Goal: Transaction & Acquisition: Book appointment/travel/reservation

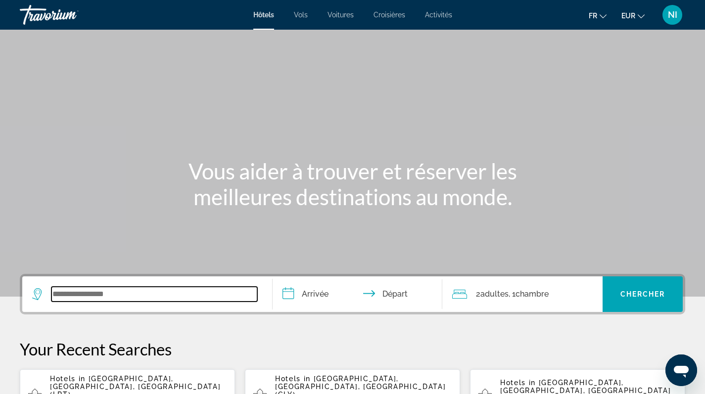
click at [206, 289] on input "Search widget" at bounding box center [154, 294] width 206 height 15
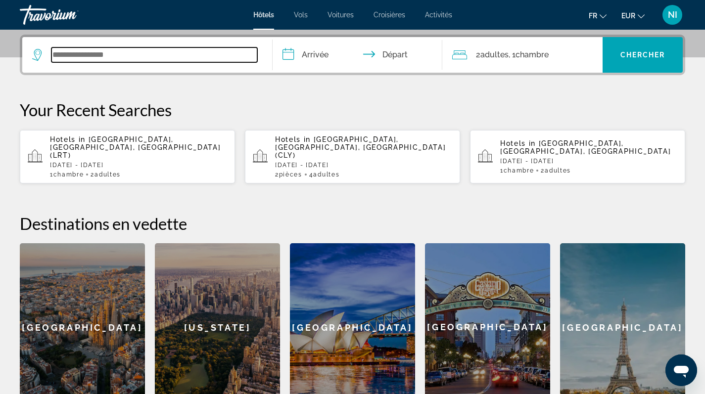
scroll to position [242, 0]
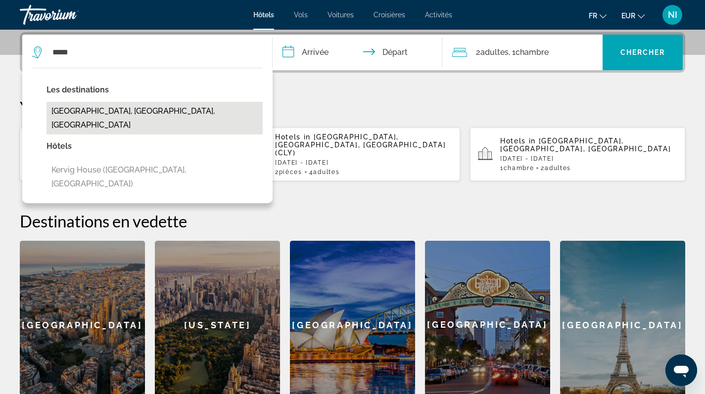
drag, startPoint x: 206, startPoint y: 289, endPoint x: 111, endPoint y: 112, distance: 201.0
click at [111, 112] on button "[GEOGRAPHIC_DATA], [GEOGRAPHIC_DATA], [GEOGRAPHIC_DATA]" at bounding box center [155, 118] width 216 height 33
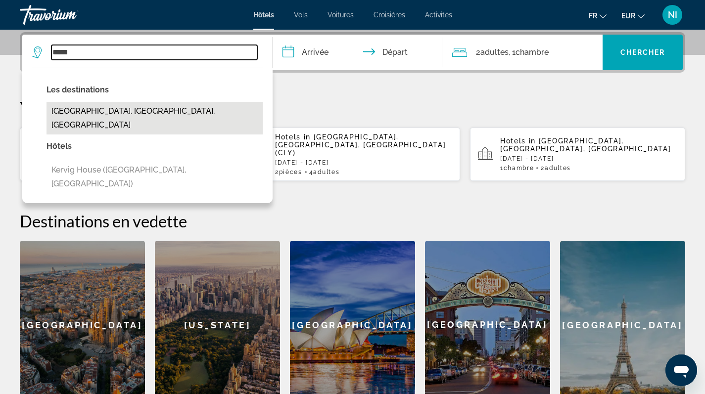
type input "**********"
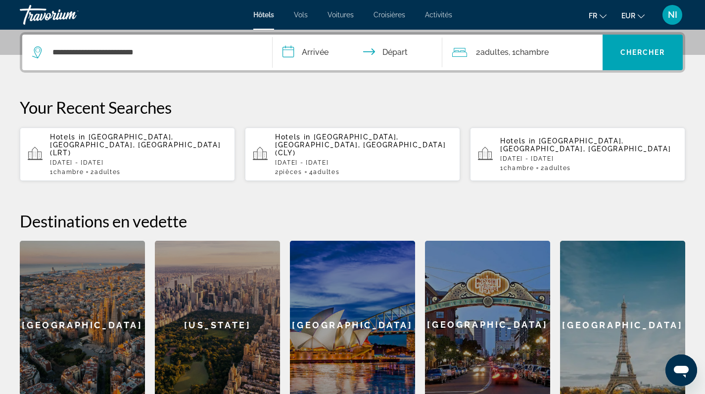
click at [310, 53] on input "**********" at bounding box center [360, 54] width 174 height 39
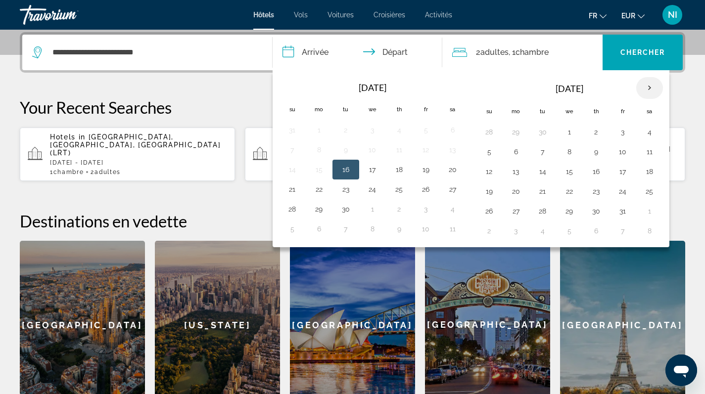
click at [656, 87] on th "Next month" at bounding box center [649, 88] width 27 height 22
click at [545, 192] on button "23" at bounding box center [543, 192] width 16 height 14
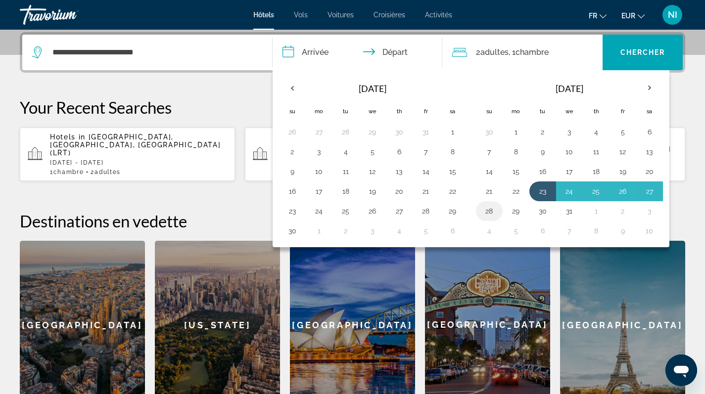
click at [487, 212] on button "28" at bounding box center [490, 211] width 16 height 14
type input "**********"
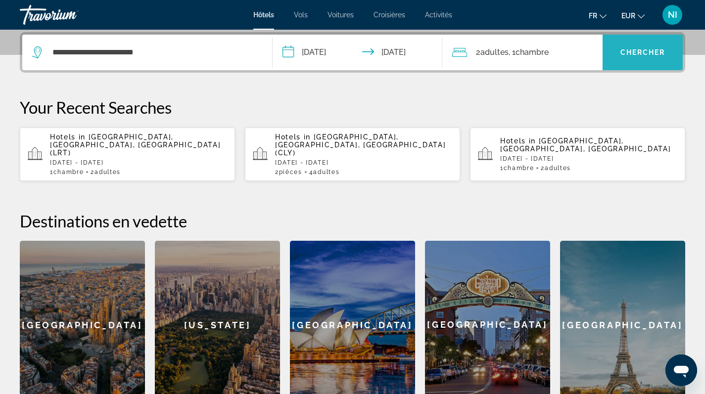
click at [634, 52] on span "Chercher" at bounding box center [643, 52] width 45 height 8
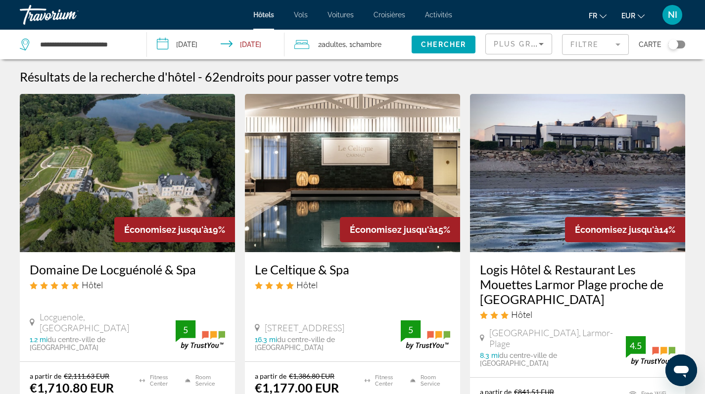
click at [526, 39] on div "Plus grandes économies" at bounding box center [516, 44] width 45 height 12
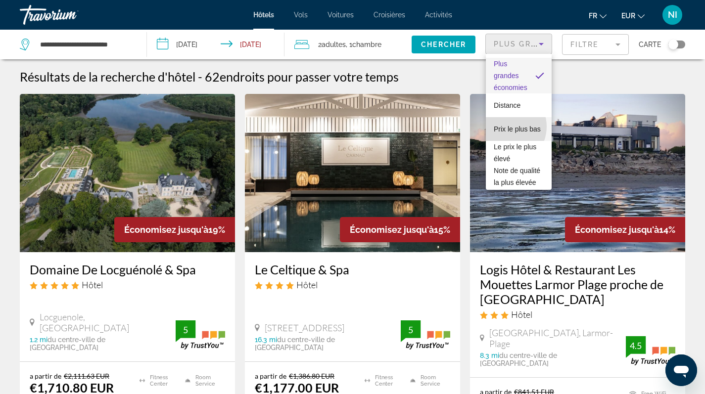
click at [505, 127] on span "Prix le plus bas" at bounding box center [517, 129] width 47 height 8
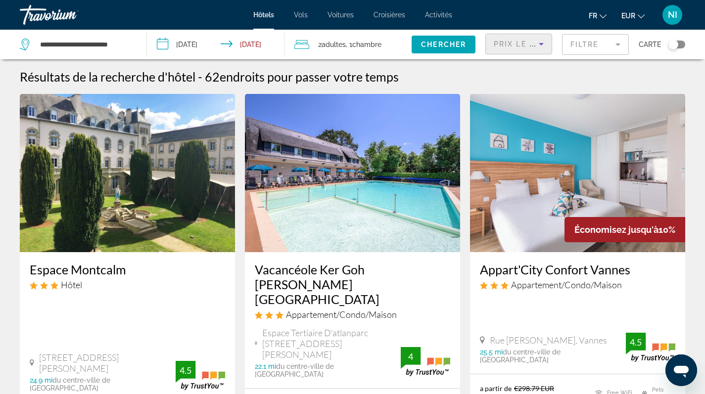
click at [622, 43] on mat-form-field "Filtre" at bounding box center [595, 44] width 67 height 21
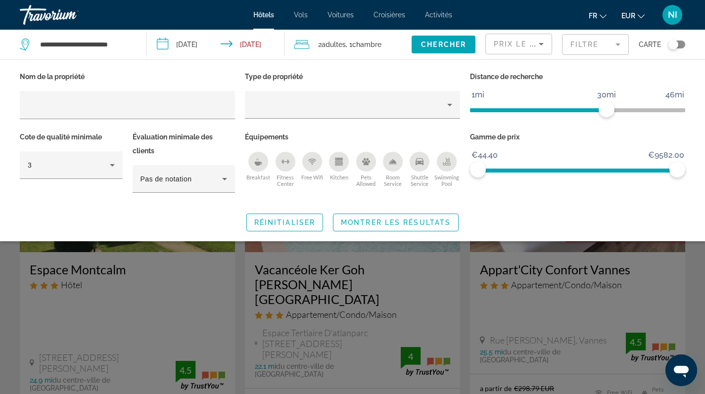
click at [366, 161] on icon "Pets Allowed" at bounding box center [366, 161] width 8 height 7
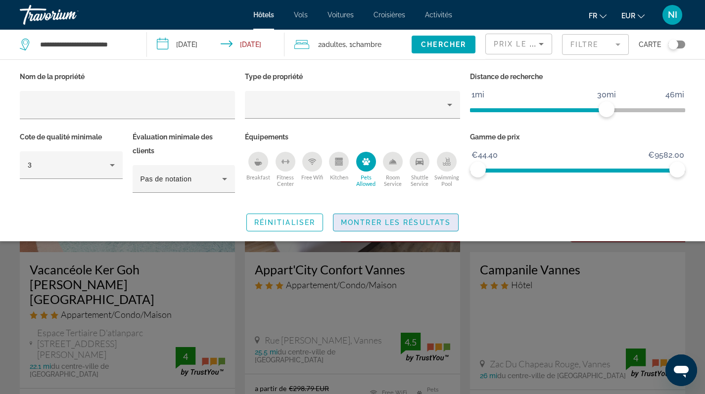
click at [394, 222] on span "Montrer les résultats" at bounding box center [396, 223] width 110 height 8
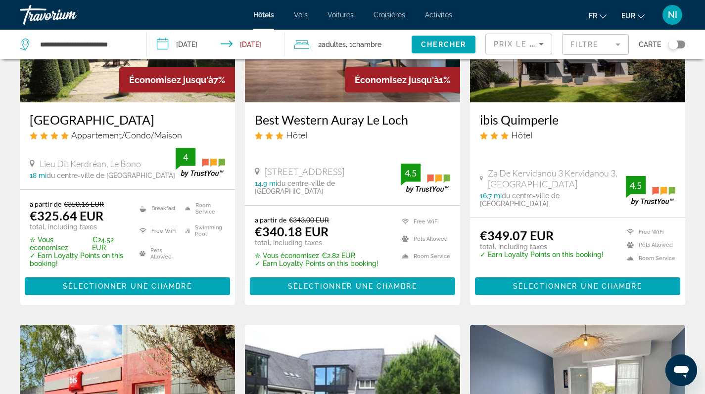
scroll to position [871, 0]
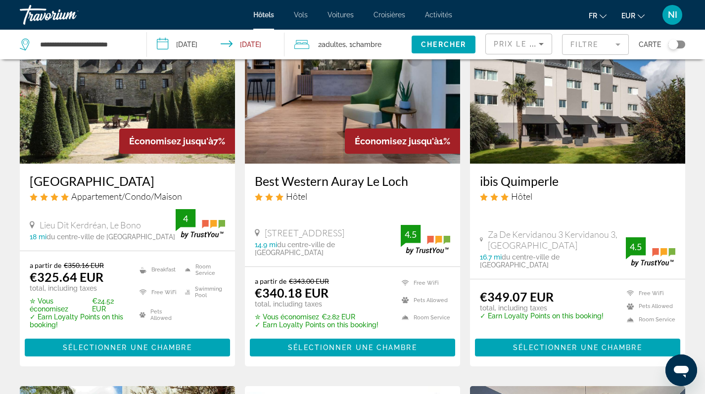
click at [109, 105] on img "Main content" at bounding box center [127, 84] width 215 height 158
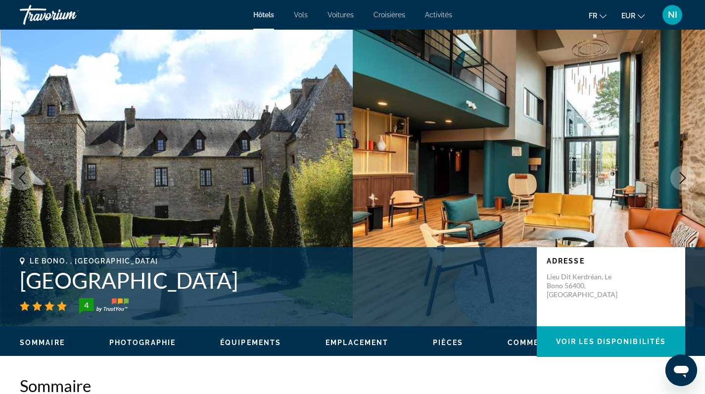
scroll to position [81, 0]
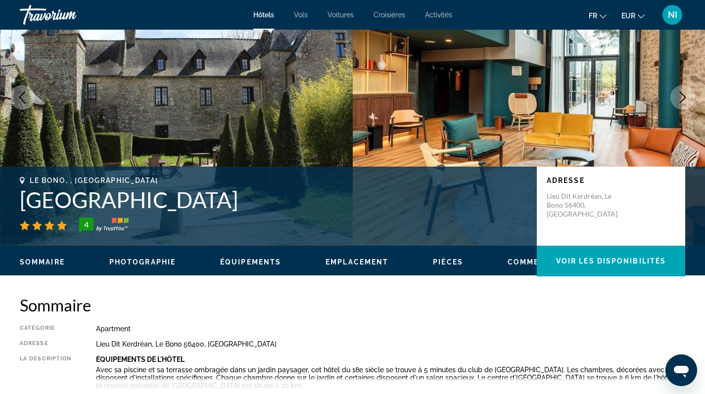
click at [145, 259] on span "Photographie" at bounding box center [142, 262] width 66 height 8
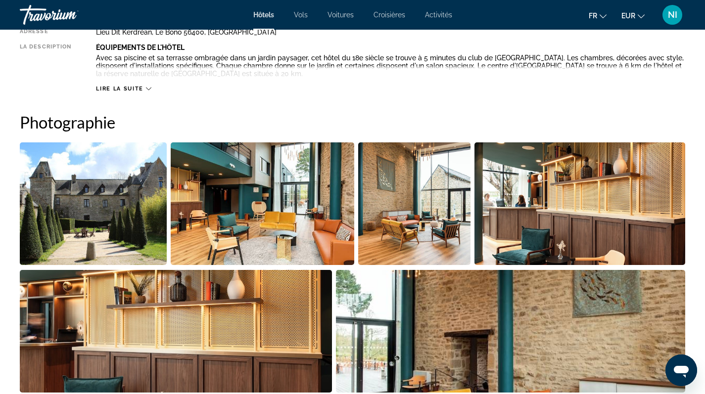
scroll to position [446, 0]
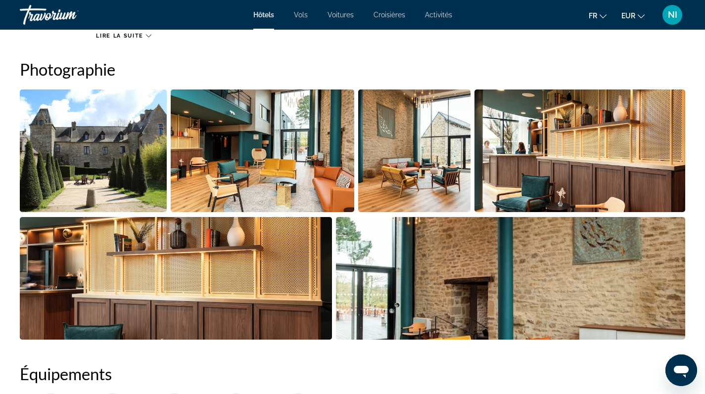
click at [286, 154] on img "Open full-screen image slider" at bounding box center [263, 151] width 184 height 123
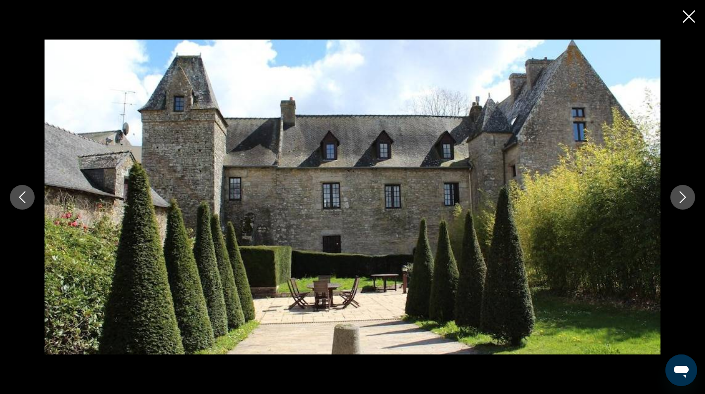
click at [685, 198] on icon "Next image" at bounding box center [683, 198] width 12 height 12
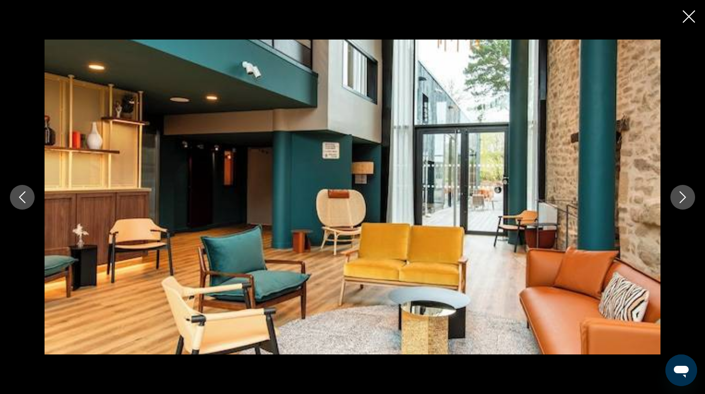
click at [685, 198] on icon "Next image" at bounding box center [683, 198] width 12 height 12
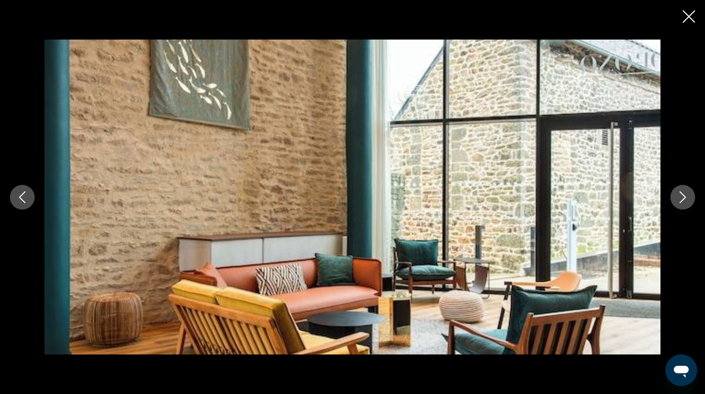
click at [685, 198] on icon "Next image" at bounding box center [683, 198] width 12 height 12
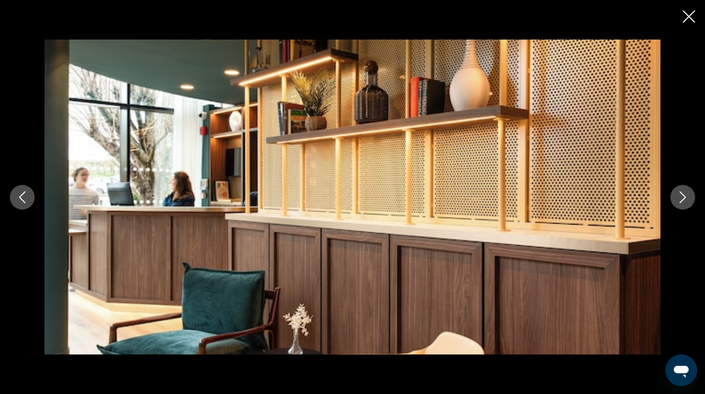
click at [685, 198] on icon "Next image" at bounding box center [683, 198] width 12 height 12
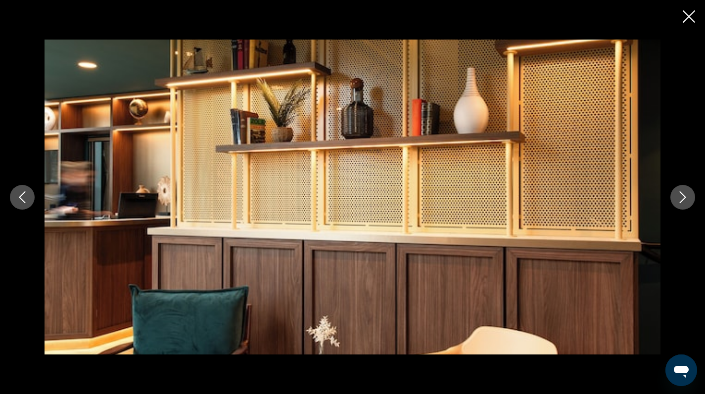
click at [685, 198] on icon "Next image" at bounding box center [683, 198] width 12 height 12
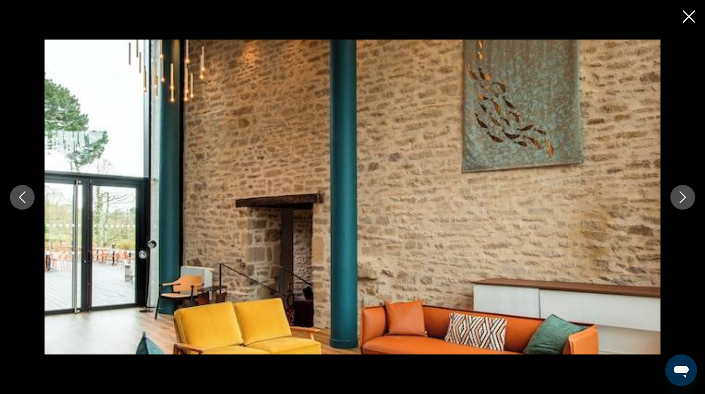
click at [685, 198] on icon "Next image" at bounding box center [683, 198] width 12 height 12
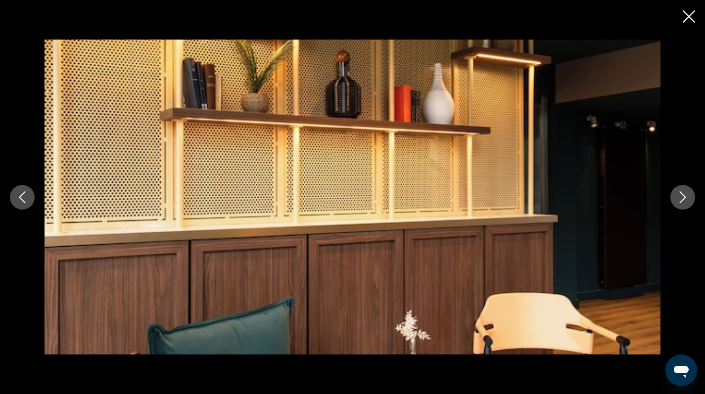
click at [685, 198] on icon "Next image" at bounding box center [683, 198] width 12 height 12
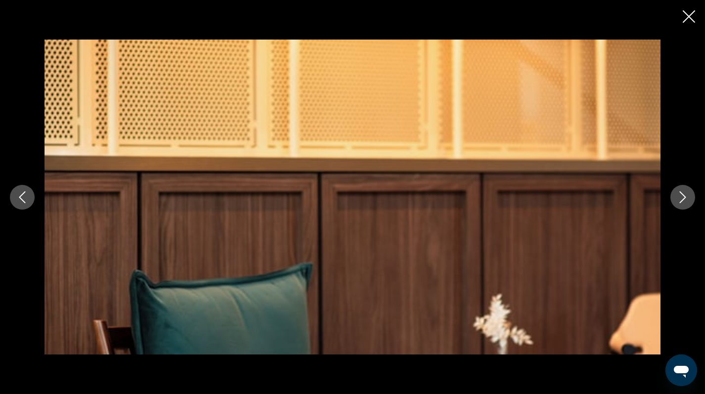
click at [685, 198] on icon "Next image" at bounding box center [683, 198] width 12 height 12
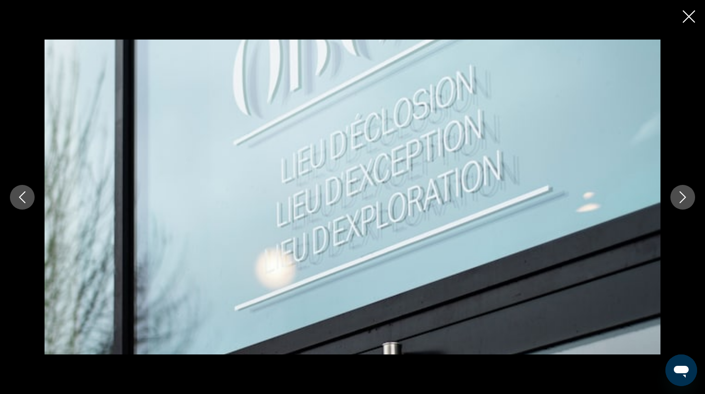
click at [685, 198] on icon "Next image" at bounding box center [683, 198] width 12 height 12
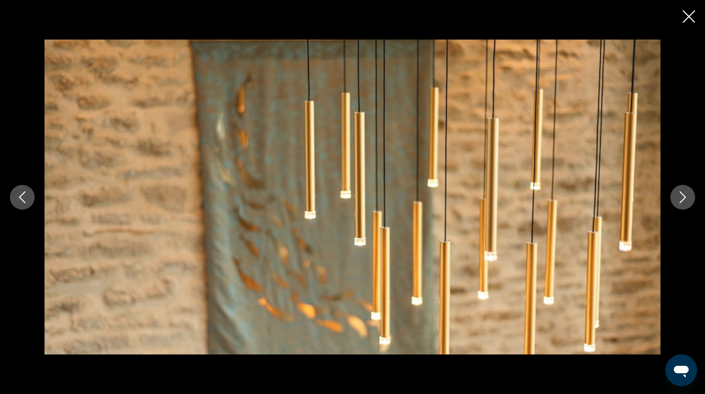
click at [685, 198] on icon "Next image" at bounding box center [683, 198] width 12 height 12
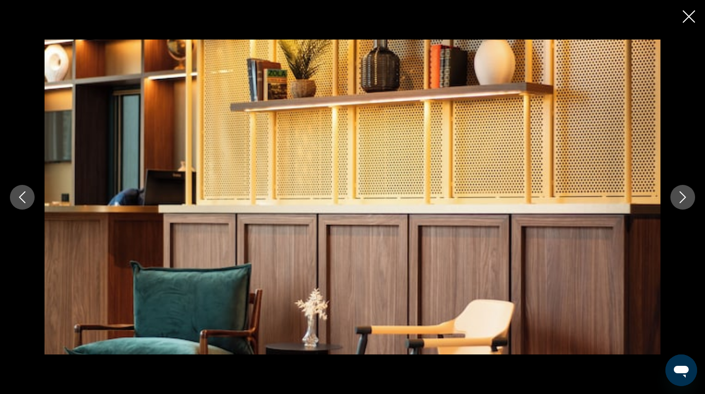
click at [685, 198] on icon "Next image" at bounding box center [683, 198] width 12 height 12
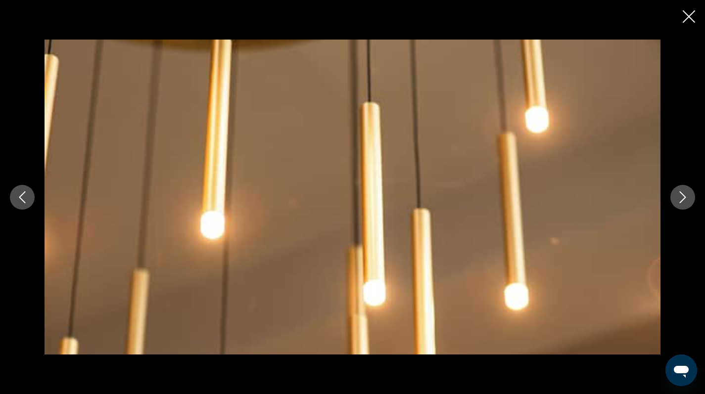
click at [685, 198] on icon "Next image" at bounding box center [683, 198] width 12 height 12
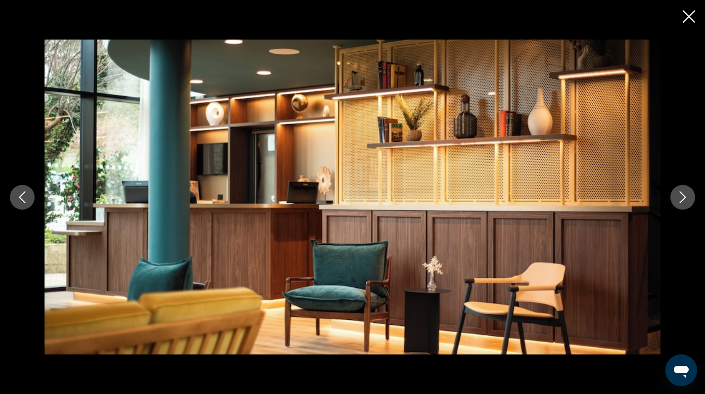
click at [685, 198] on icon "Next image" at bounding box center [683, 198] width 12 height 12
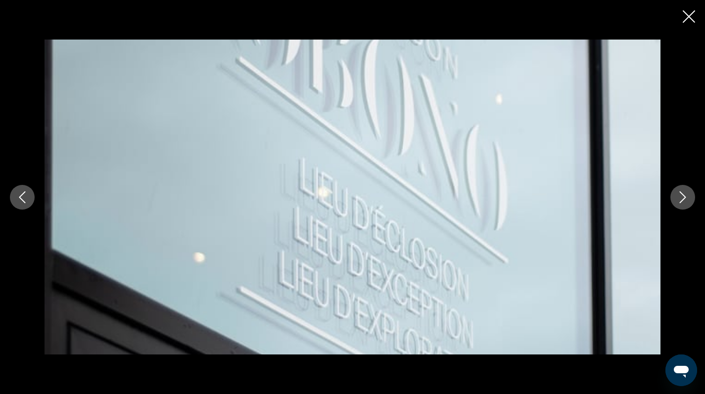
click at [685, 198] on icon "Next image" at bounding box center [683, 198] width 12 height 12
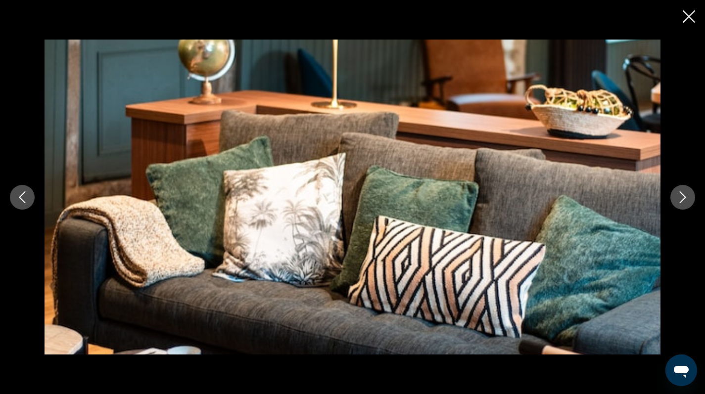
click at [685, 198] on icon "Next image" at bounding box center [683, 198] width 12 height 12
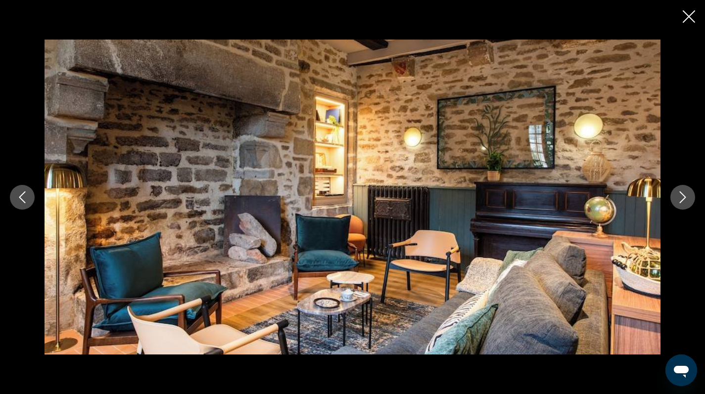
click at [685, 198] on icon "Next image" at bounding box center [683, 198] width 12 height 12
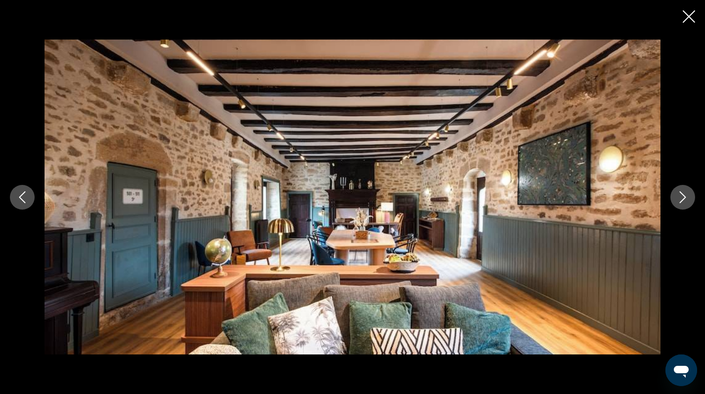
click at [685, 198] on icon "Next image" at bounding box center [683, 198] width 12 height 12
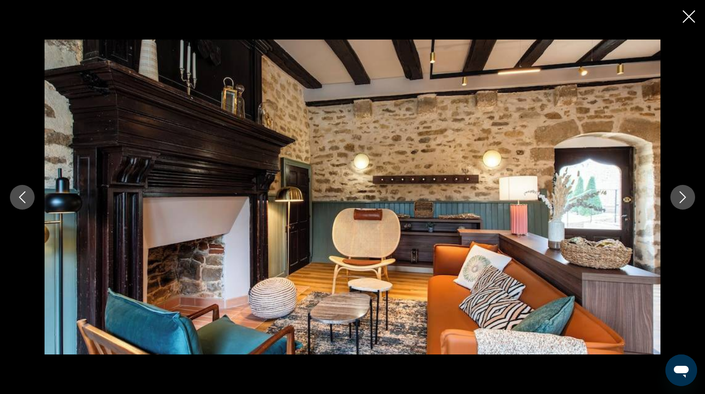
click at [685, 198] on icon "Next image" at bounding box center [683, 198] width 12 height 12
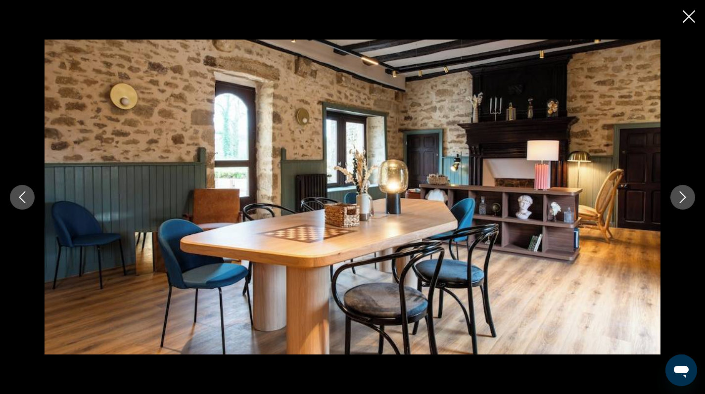
click at [685, 198] on icon "Next image" at bounding box center [683, 198] width 12 height 12
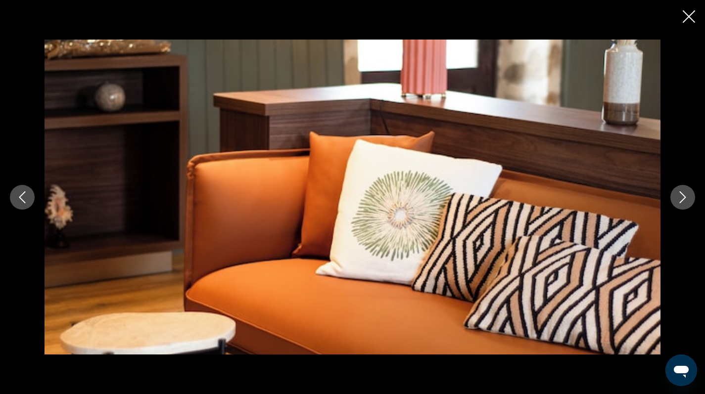
click at [685, 198] on icon "Next image" at bounding box center [683, 198] width 12 height 12
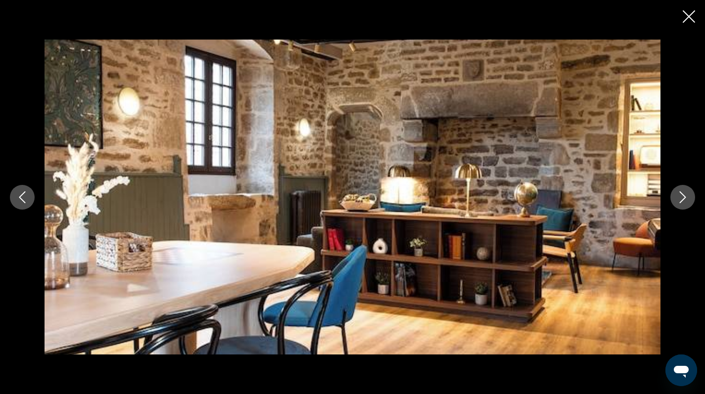
click at [685, 198] on icon "Next image" at bounding box center [683, 198] width 12 height 12
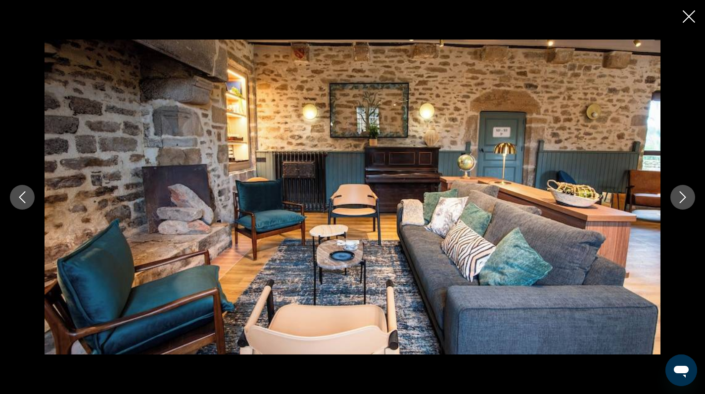
click at [685, 198] on icon "Next image" at bounding box center [683, 198] width 12 height 12
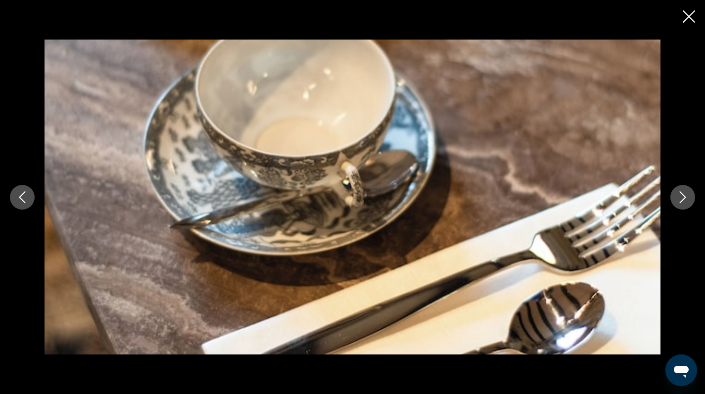
click at [685, 198] on icon "Next image" at bounding box center [683, 198] width 12 height 12
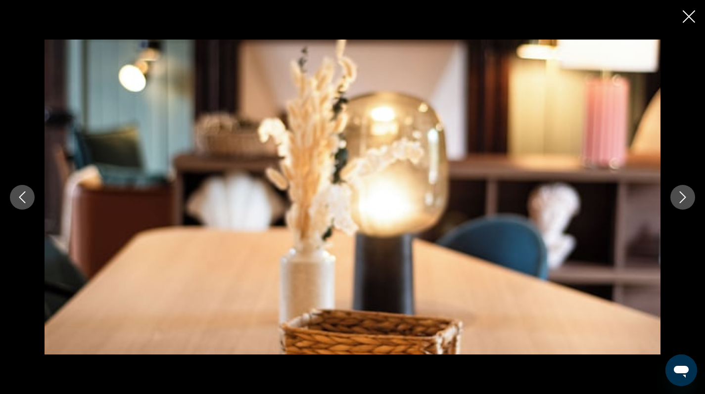
click at [685, 198] on icon "Next image" at bounding box center [683, 198] width 12 height 12
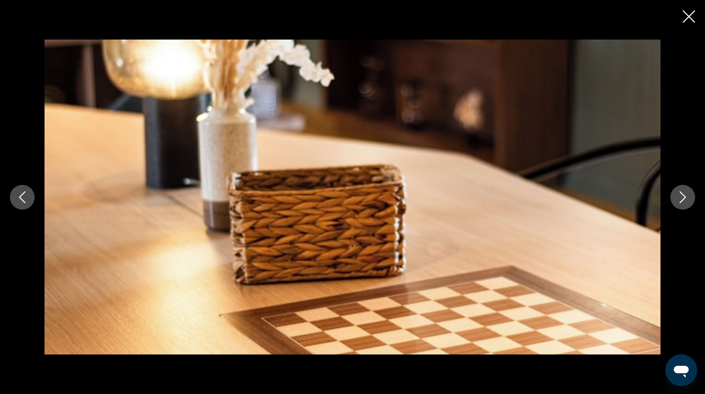
click at [685, 198] on icon "Next image" at bounding box center [683, 198] width 12 height 12
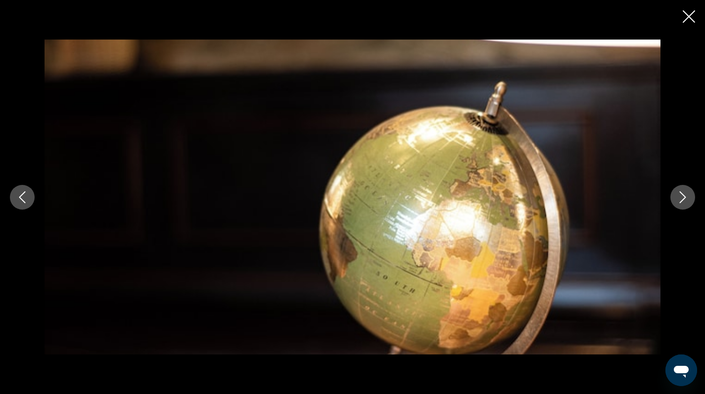
click at [685, 198] on icon "Next image" at bounding box center [683, 198] width 12 height 12
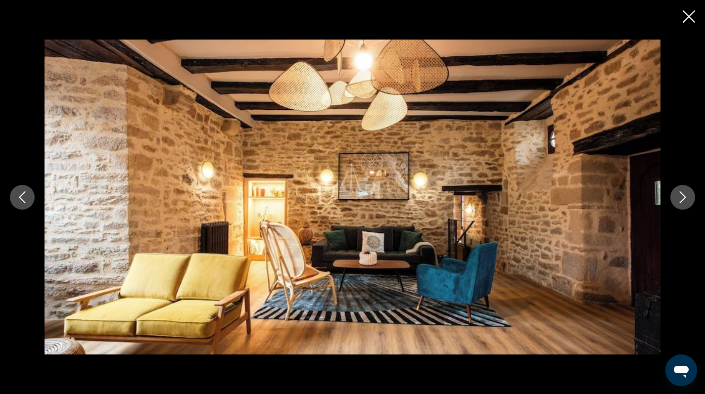
click at [685, 198] on icon "Next image" at bounding box center [683, 198] width 12 height 12
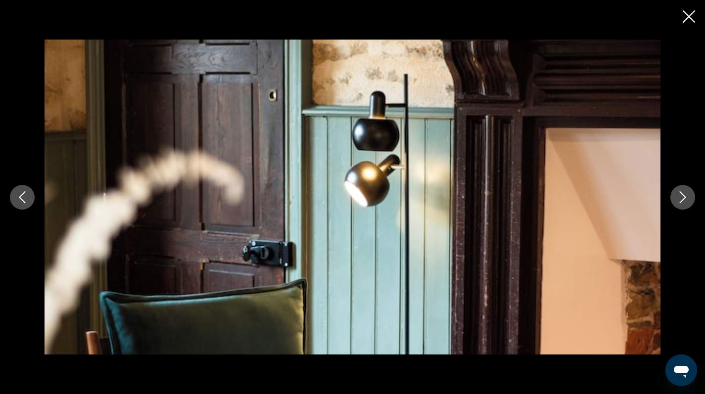
click at [685, 198] on icon "Next image" at bounding box center [683, 198] width 12 height 12
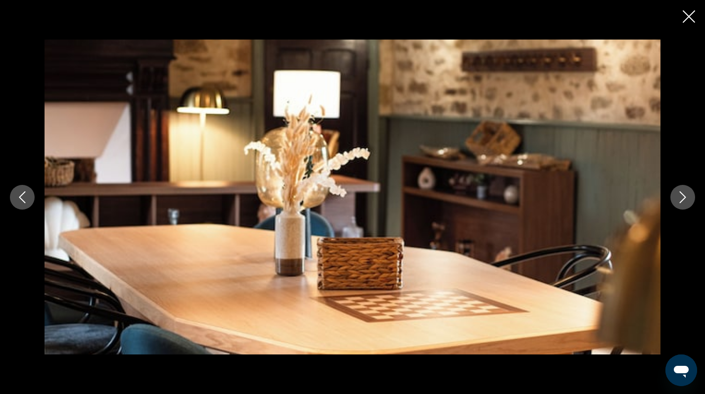
click at [685, 198] on icon "Next image" at bounding box center [683, 198] width 12 height 12
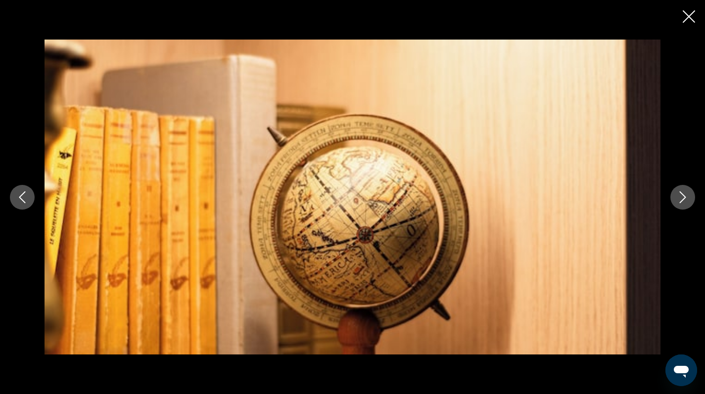
click at [685, 198] on icon "Next image" at bounding box center [683, 198] width 12 height 12
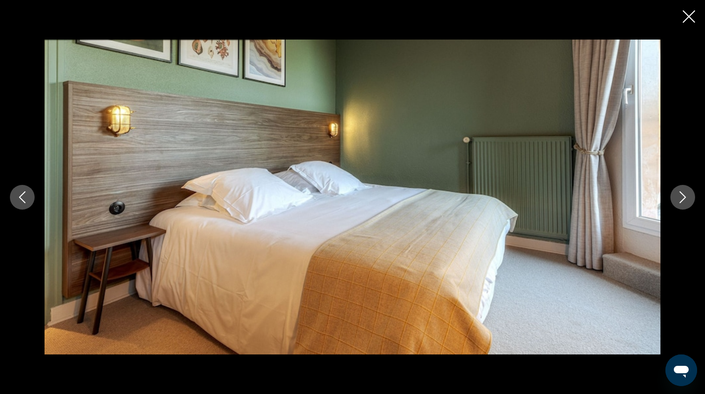
click at [685, 198] on icon "Next image" at bounding box center [683, 198] width 12 height 12
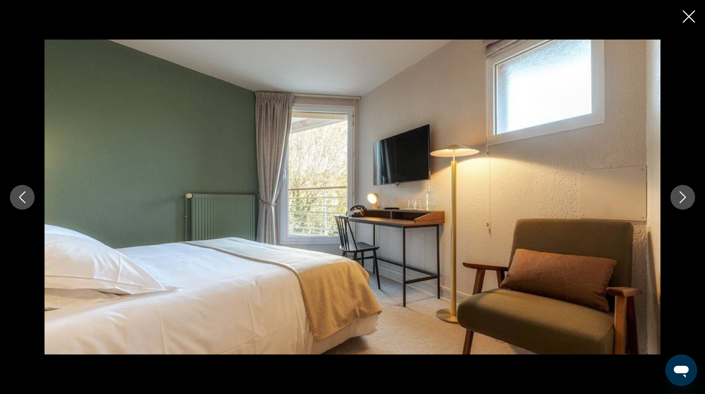
click at [685, 198] on icon "Next image" at bounding box center [683, 198] width 12 height 12
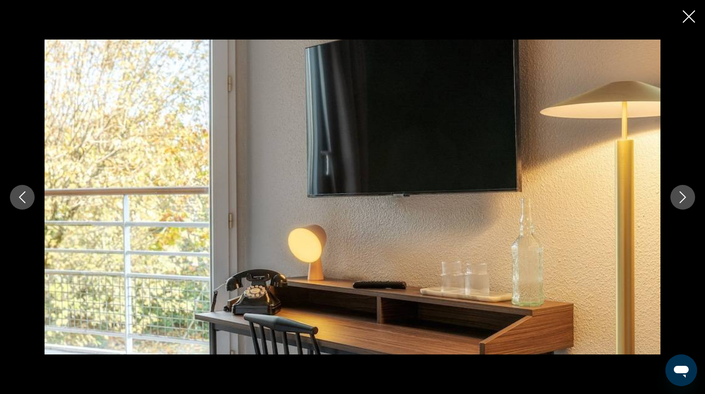
click at [685, 198] on icon "Next image" at bounding box center [683, 198] width 12 height 12
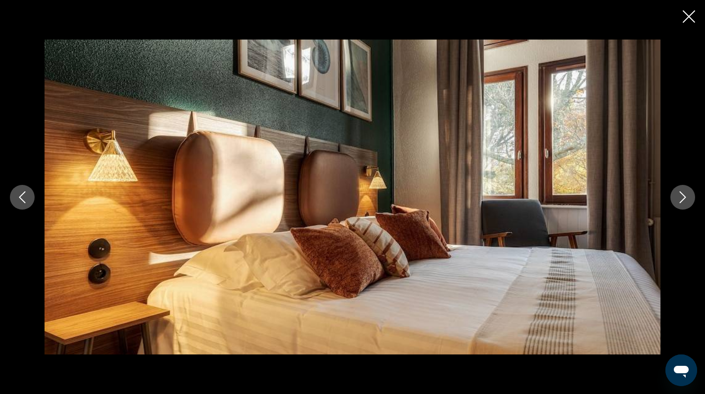
click at [685, 198] on icon "Next image" at bounding box center [683, 198] width 12 height 12
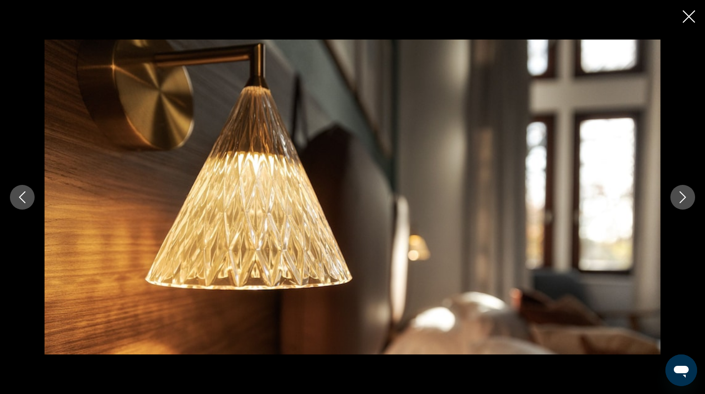
click at [685, 198] on icon "Next image" at bounding box center [683, 198] width 12 height 12
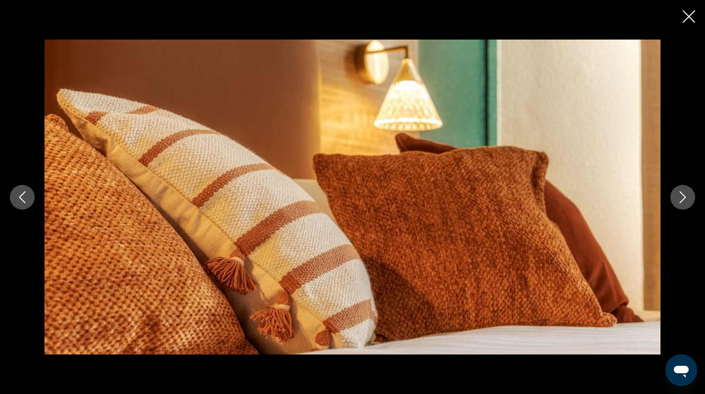
click at [685, 198] on icon "Next image" at bounding box center [683, 198] width 12 height 12
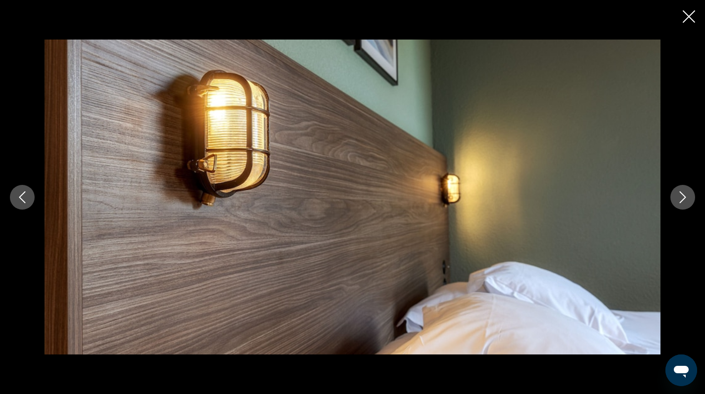
click at [685, 198] on icon "Next image" at bounding box center [683, 198] width 12 height 12
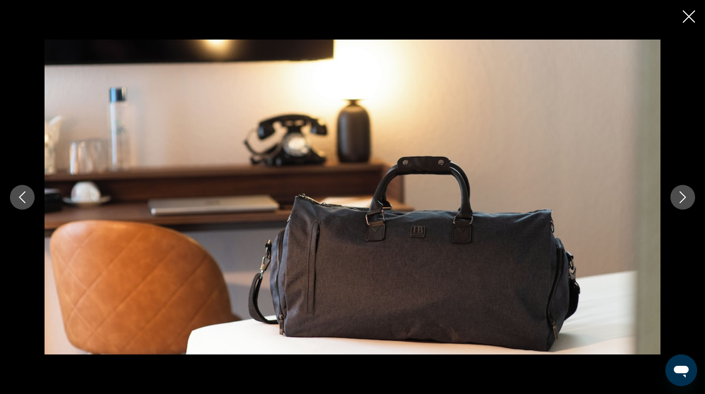
click at [685, 198] on icon "Next image" at bounding box center [683, 198] width 12 height 12
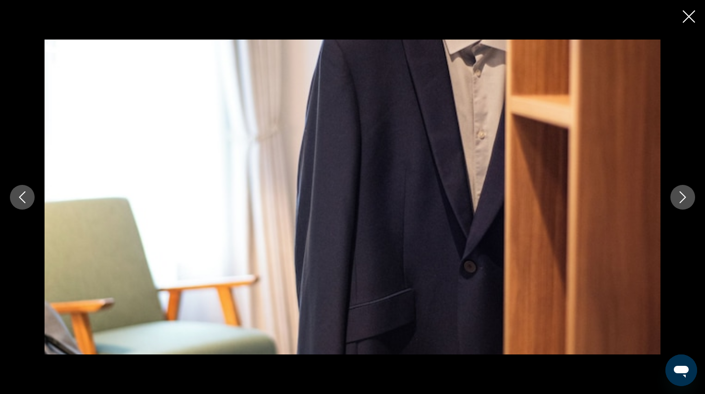
click at [685, 198] on icon "Next image" at bounding box center [683, 198] width 12 height 12
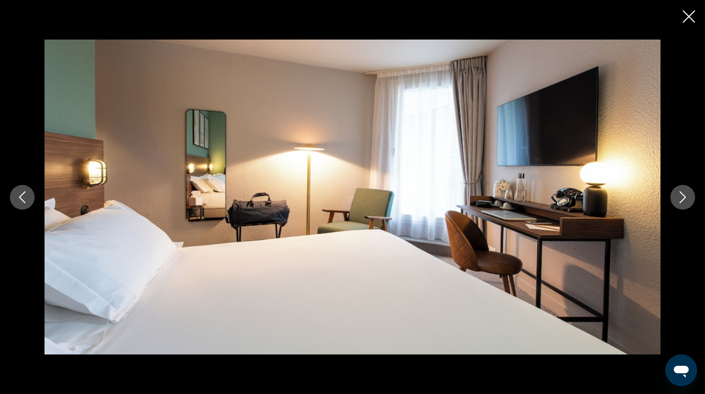
click at [685, 198] on icon "Next image" at bounding box center [683, 198] width 12 height 12
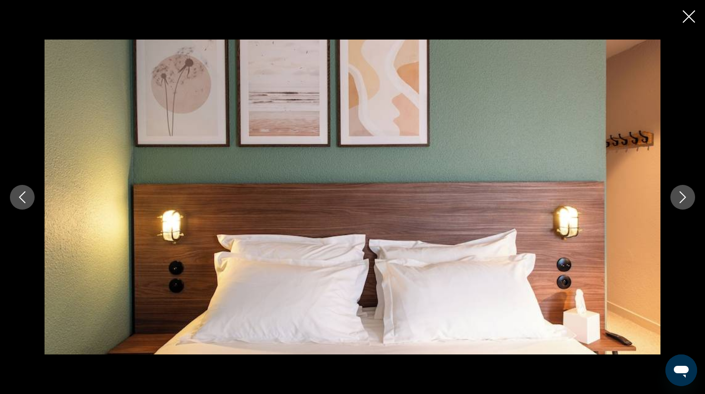
click at [685, 198] on icon "Next image" at bounding box center [683, 198] width 12 height 12
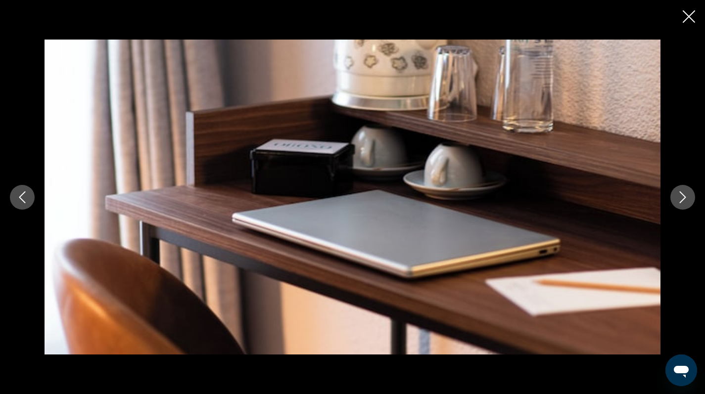
click at [685, 198] on icon "Next image" at bounding box center [683, 198] width 12 height 12
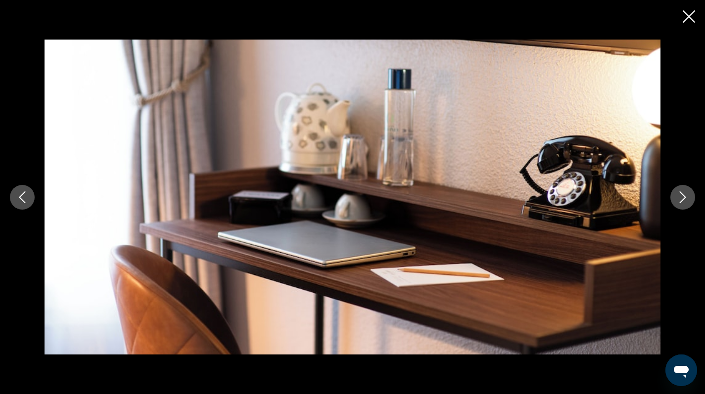
click at [690, 17] on icon "Close slideshow" at bounding box center [689, 16] width 12 height 12
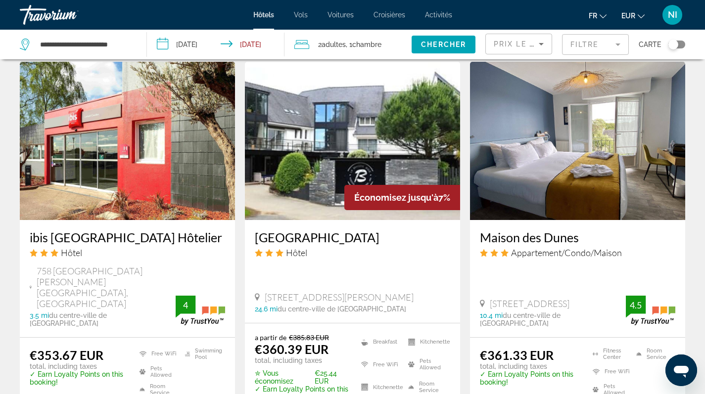
scroll to position [1263, 0]
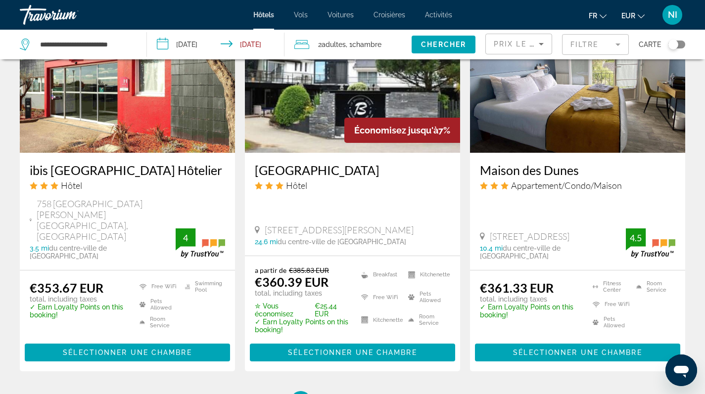
click at [578, 90] on img "Main content" at bounding box center [577, 74] width 215 height 158
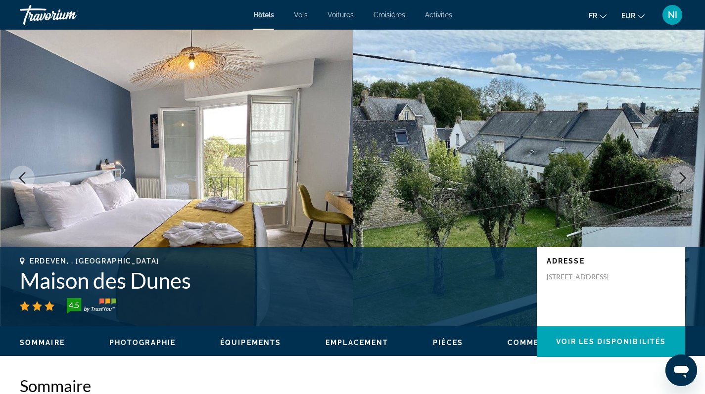
click at [160, 343] on span "Photographie" at bounding box center [142, 343] width 66 height 8
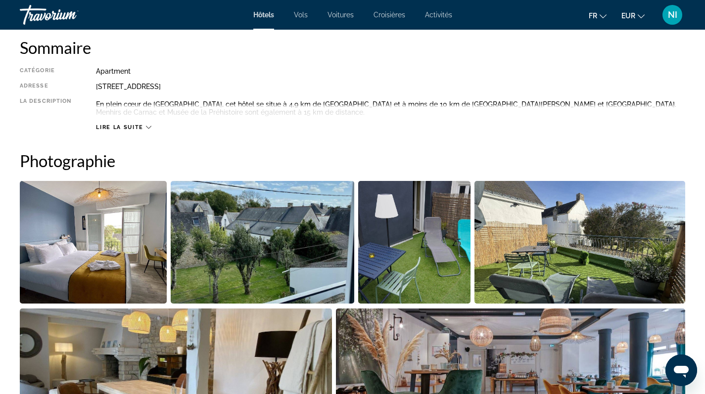
scroll to position [430, 0]
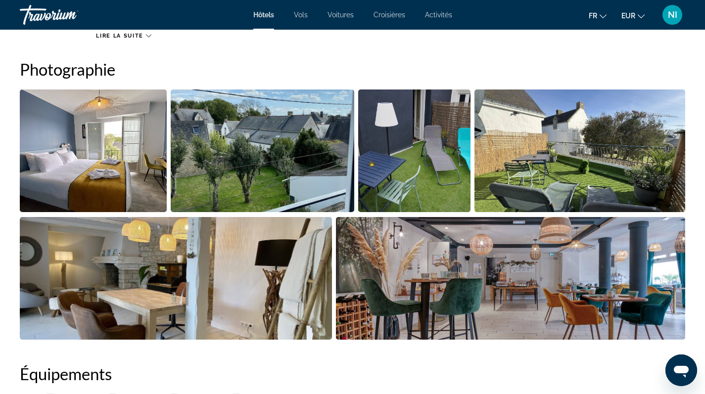
click at [130, 153] on img "Open full-screen image slider" at bounding box center [93, 151] width 147 height 123
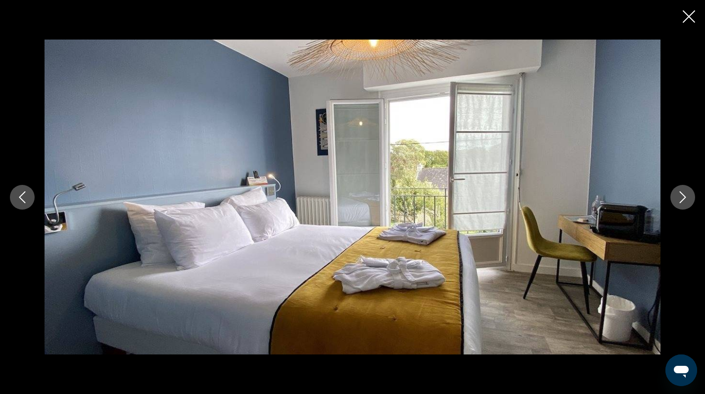
click at [683, 194] on icon "Next image" at bounding box center [683, 198] width 6 height 12
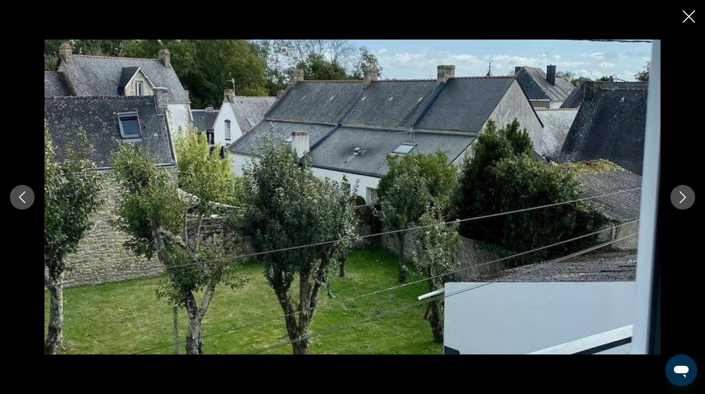
click at [683, 194] on icon "Next image" at bounding box center [683, 198] width 6 height 12
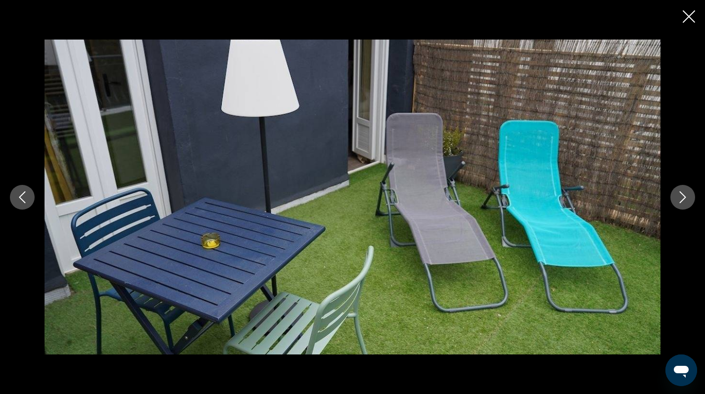
click at [683, 194] on icon "Next image" at bounding box center [683, 198] width 6 height 12
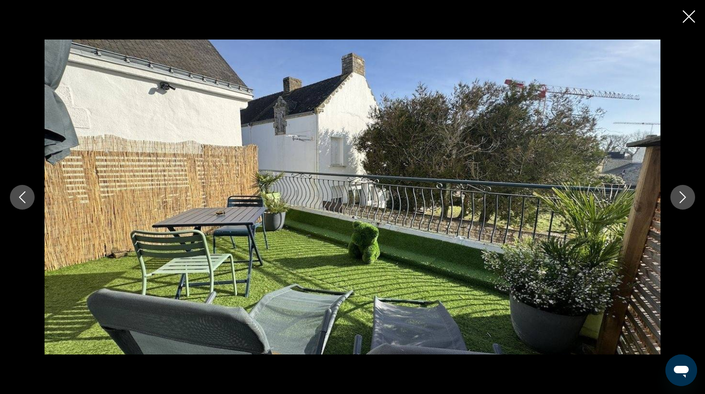
click at [683, 194] on icon "Next image" at bounding box center [683, 198] width 6 height 12
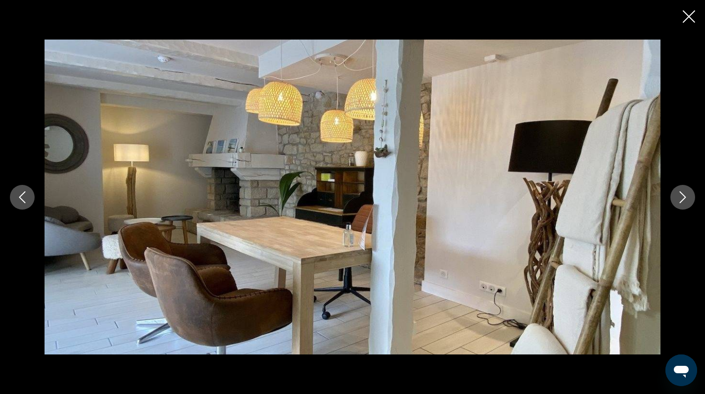
click at [683, 194] on icon "Next image" at bounding box center [683, 198] width 6 height 12
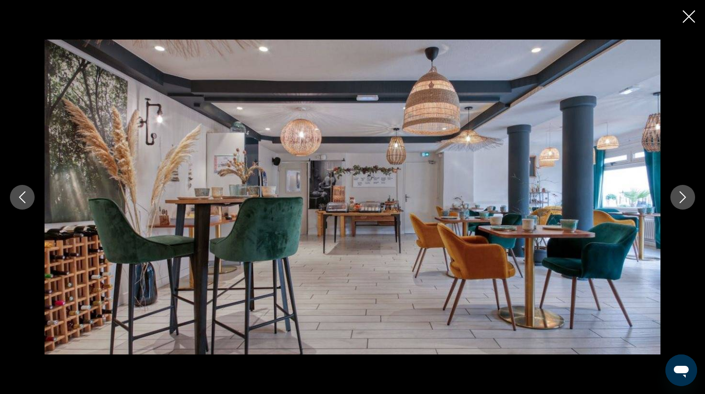
click at [683, 194] on icon "Next image" at bounding box center [683, 198] width 6 height 12
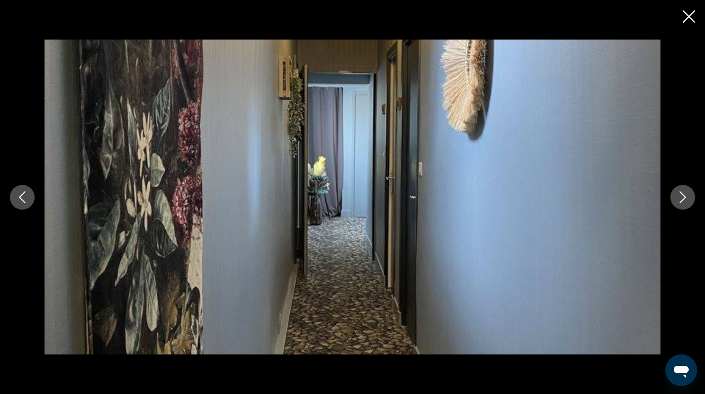
click at [683, 194] on icon "Next image" at bounding box center [683, 198] width 6 height 12
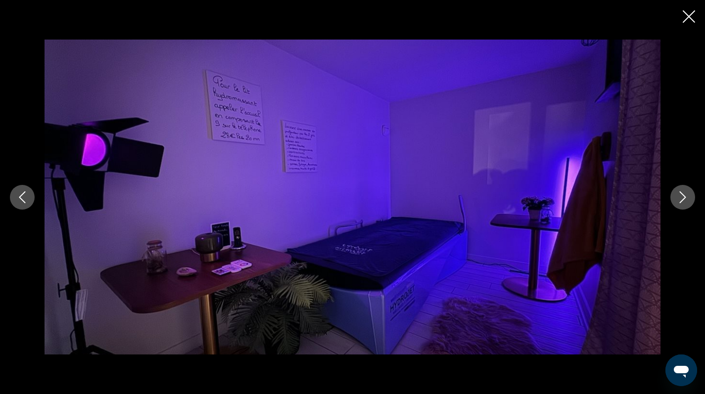
click at [683, 194] on icon "Next image" at bounding box center [683, 198] width 6 height 12
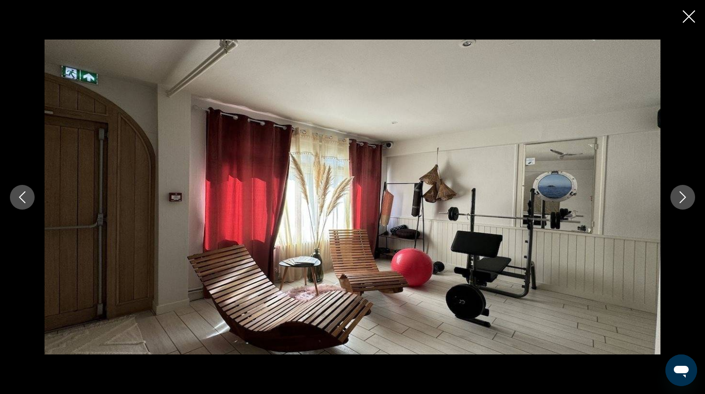
click at [683, 194] on icon "Next image" at bounding box center [683, 198] width 6 height 12
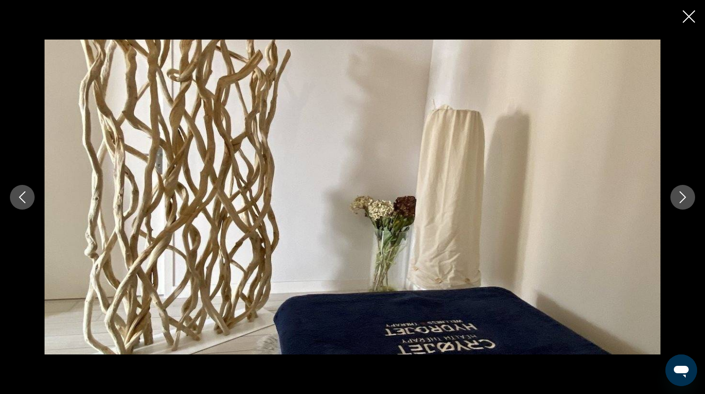
click at [683, 194] on icon "Next image" at bounding box center [683, 198] width 6 height 12
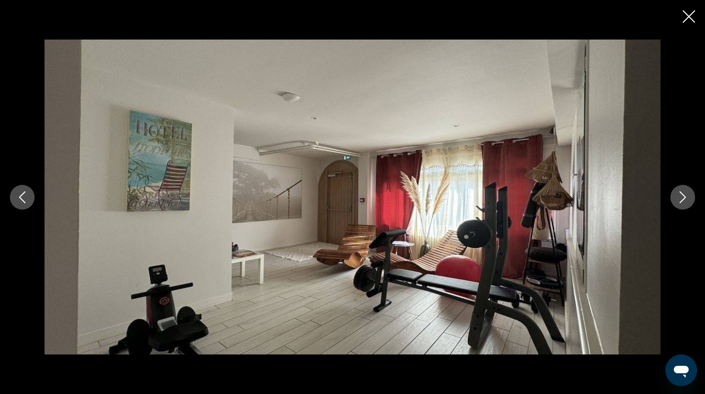
click at [683, 194] on icon "Next image" at bounding box center [683, 198] width 6 height 12
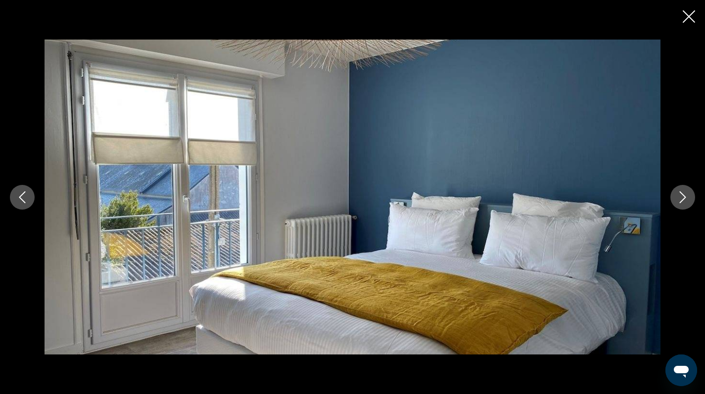
click at [683, 194] on icon "Next image" at bounding box center [683, 198] width 6 height 12
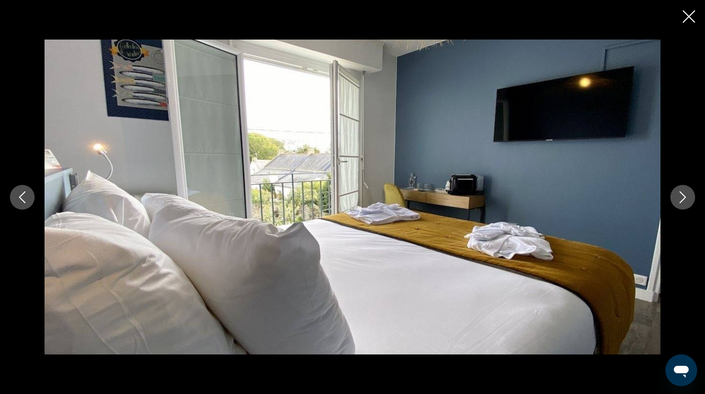
click at [683, 194] on icon "Next image" at bounding box center [683, 198] width 6 height 12
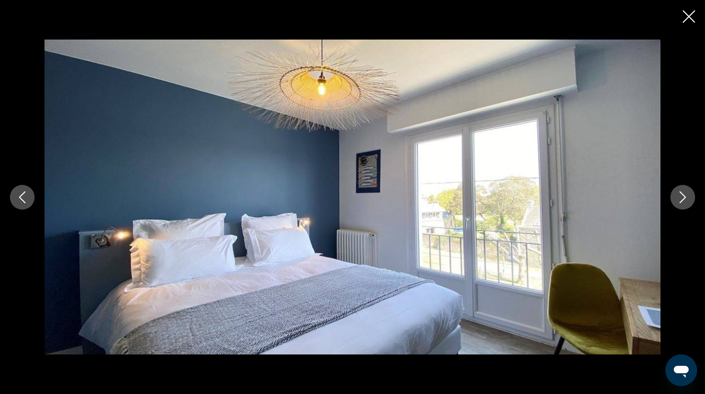
click at [683, 194] on icon "Next image" at bounding box center [683, 198] width 6 height 12
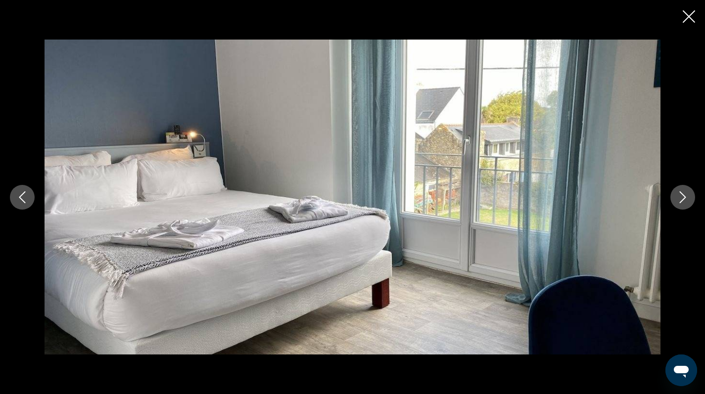
click at [683, 194] on icon "Next image" at bounding box center [683, 198] width 6 height 12
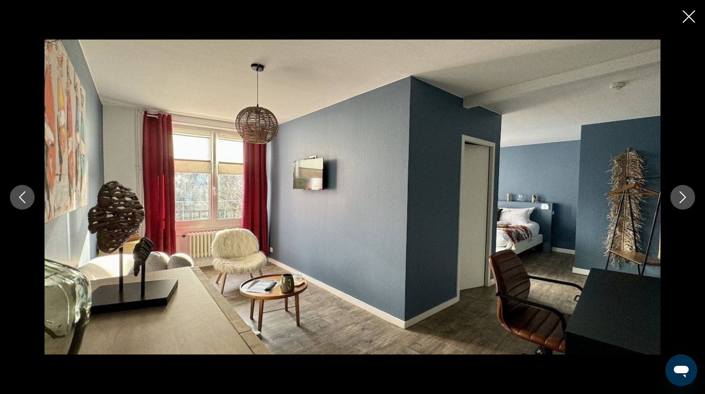
click at [687, 12] on icon "Close slideshow" at bounding box center [689, 16] width 12 height 12
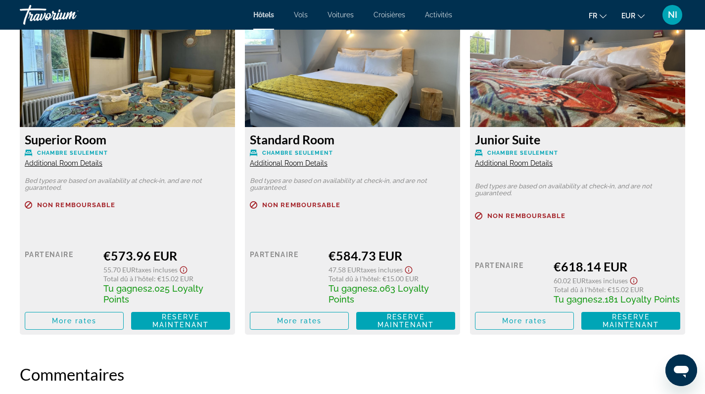
scroll to position [1524, 0]
